Goal: Task Accomplishment & Management: Manage account settings

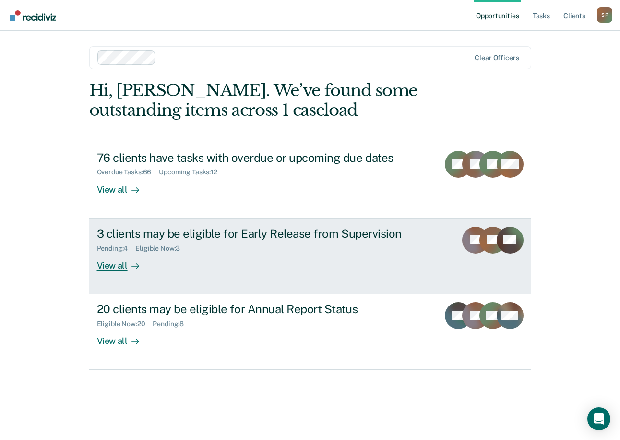
click at [350, 282] on link "3 clients may be eligible for Early Release from Supervision Pending : 4 Eligib…" at bounding box center [310, 256] width 442 height 76
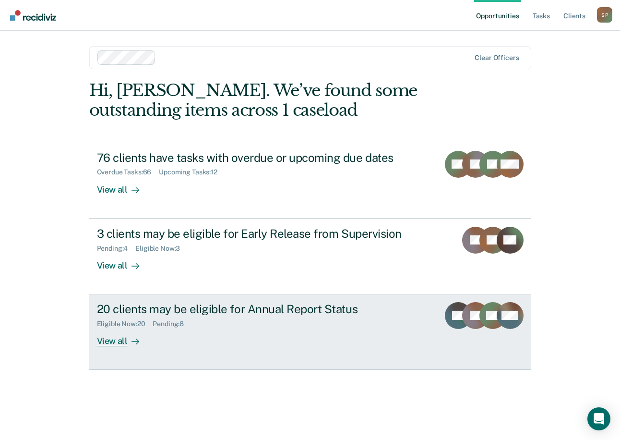
click at [152, 320] on div "Eligible Now : 20" at bounding box center [125, 324] width 56 height 8
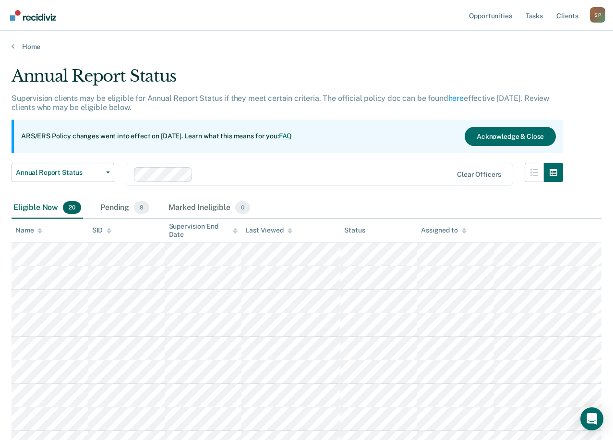
click at [601, 18] on div "S P" at bounding box center [597, 14] width 15 height 15
click at [535, 66] on link "Log Out" at bounding box center [558, 63] width 77 height 8
